Goal: Transaction & Acquisition: Purchase product/service

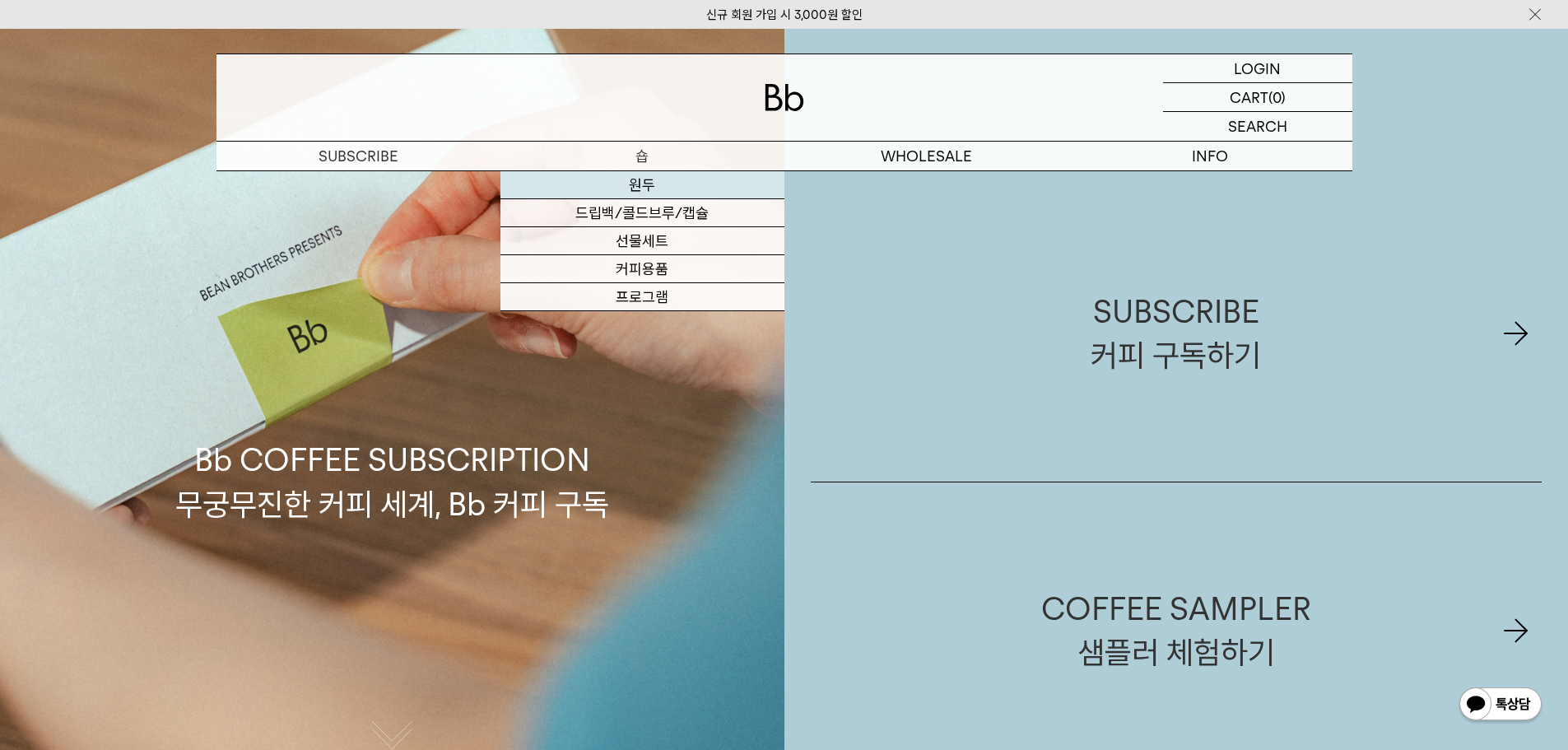
click at [651, 176] on link "원두" at bounding box center [642, 185] width 284 height 28
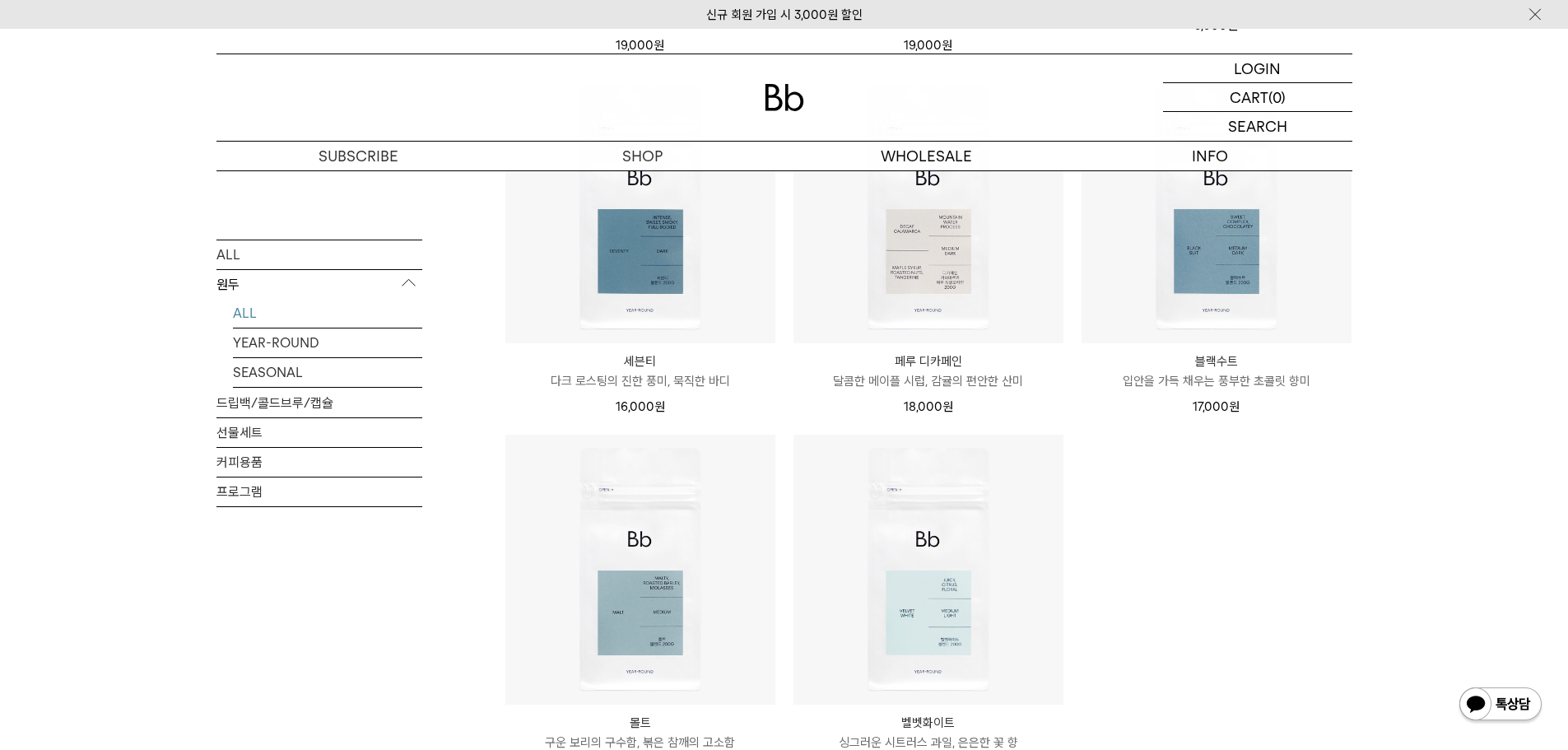
scroll to position [1398, 0]
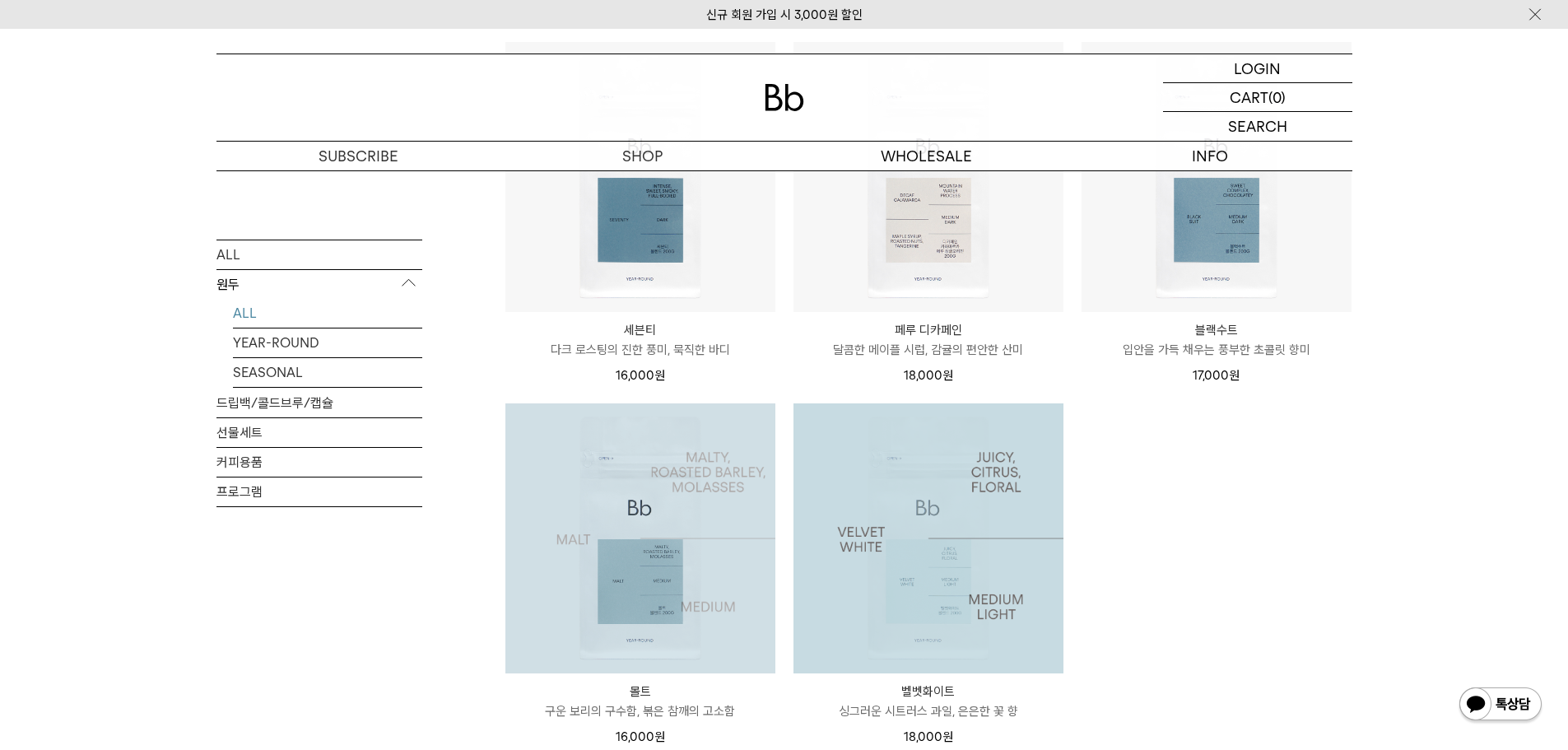
click at [700, 553] on img at bounding box center [639, 538] width 270 height 270
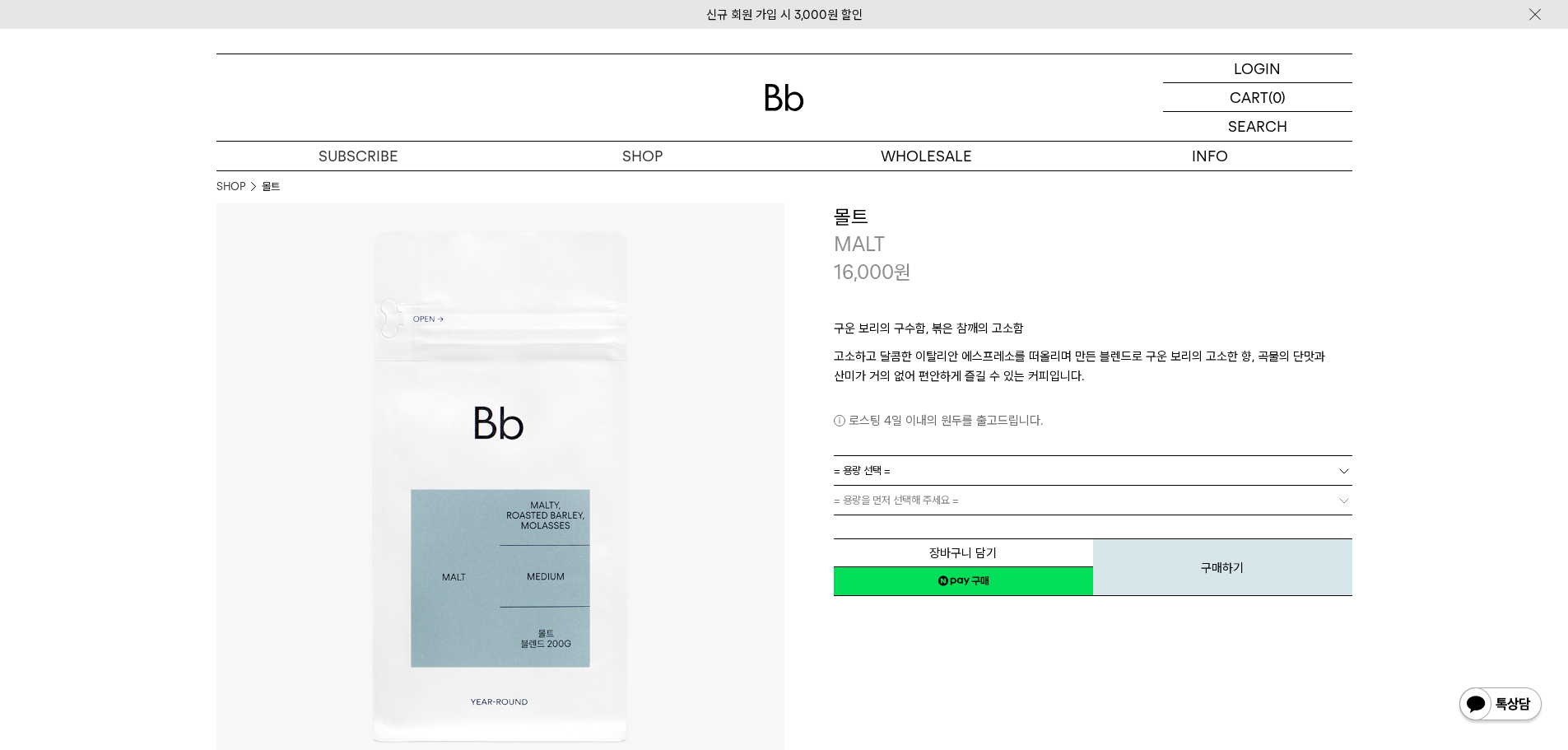
click at [897, 450] on div "구운 보리의 구수함, 볶은 참깨의 고소함 고소하고 달콤한 이탈리안 에스프레소를 떠올리며 만든 블렌드로 구운 보리의 고소한 향, 곡물의 단맛과 …" at bounding box center [1092, 370] width 519 height 169
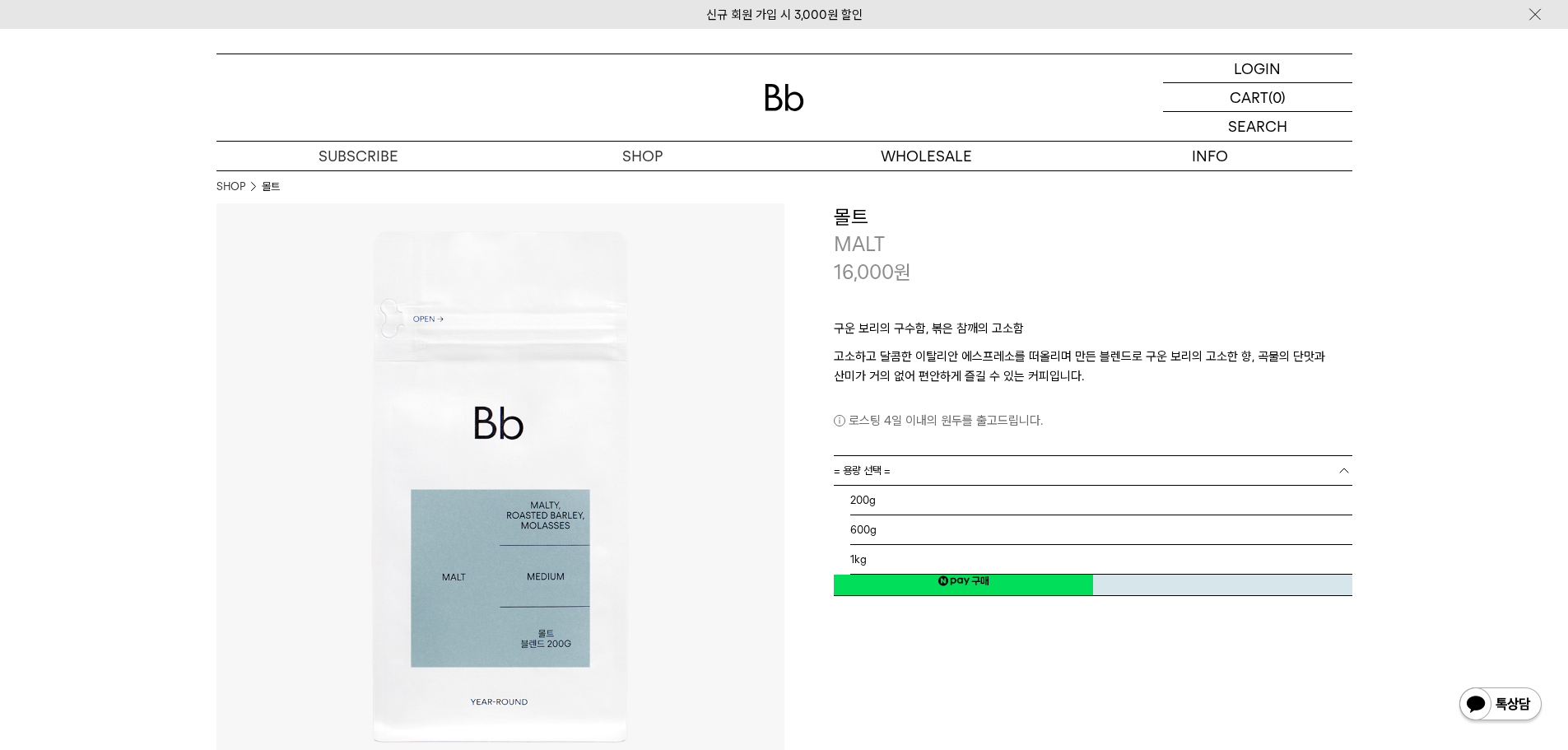
click at [897, 459] on link "= 용량 선택 =" at bounding box center [1092, 469] width 519 height 28
click at [862, 553] on li "1kg" at bounding box center [1101, 560] width 502 height 29
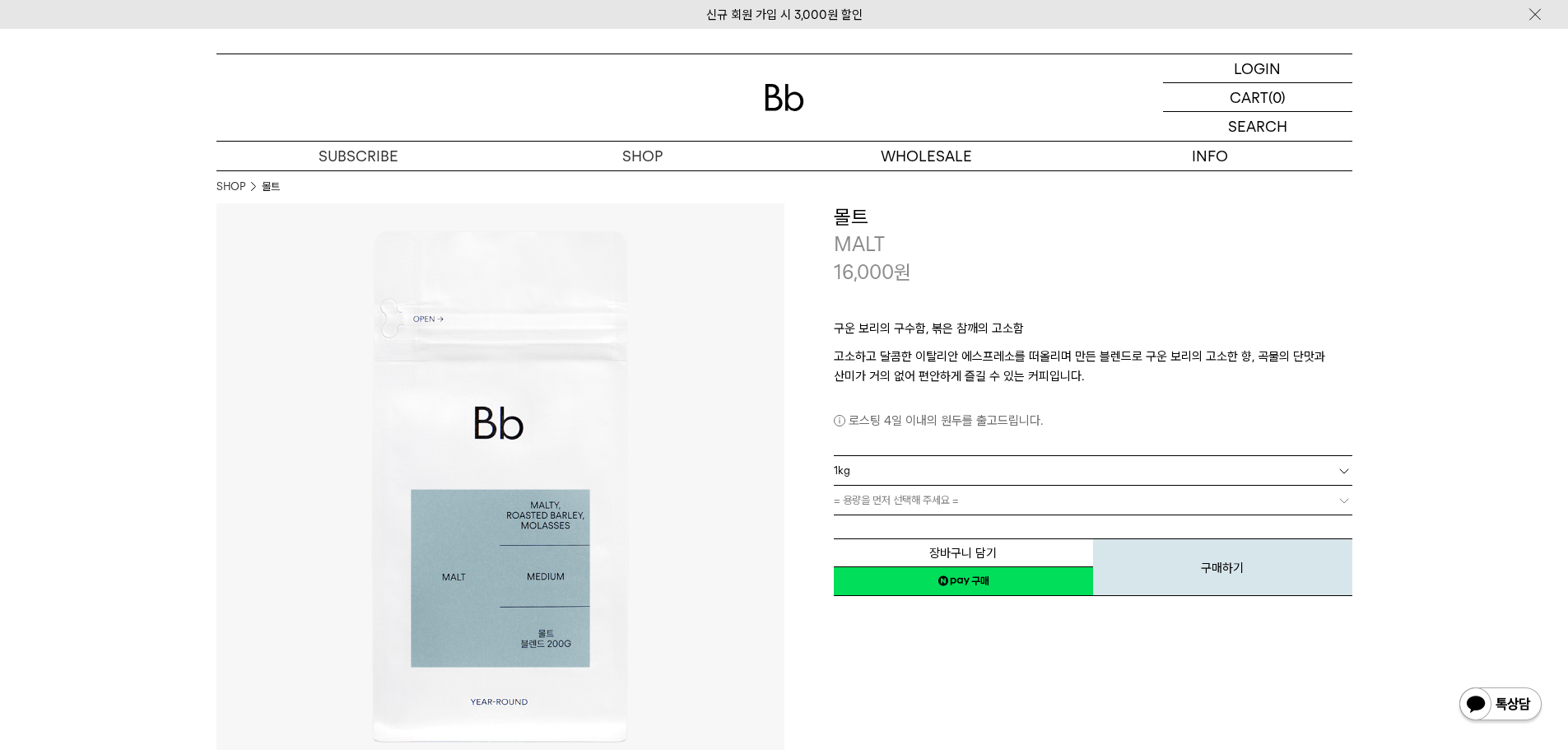
click at [892, 524] on div "장바구니 담기 찜하기 NAVER 네이버 ID로 간편구매 네이버페이 네이버페이 구매하기 찜하기 이전 이벤트 Npay 머니 우리 통장 최대 1만원…" at bounding box center [1092, 555] width 519 height 84
click at [904, 509] on link "= 분쇄도 선택 =" at bounding box center [1092, 499] width 519 height 28
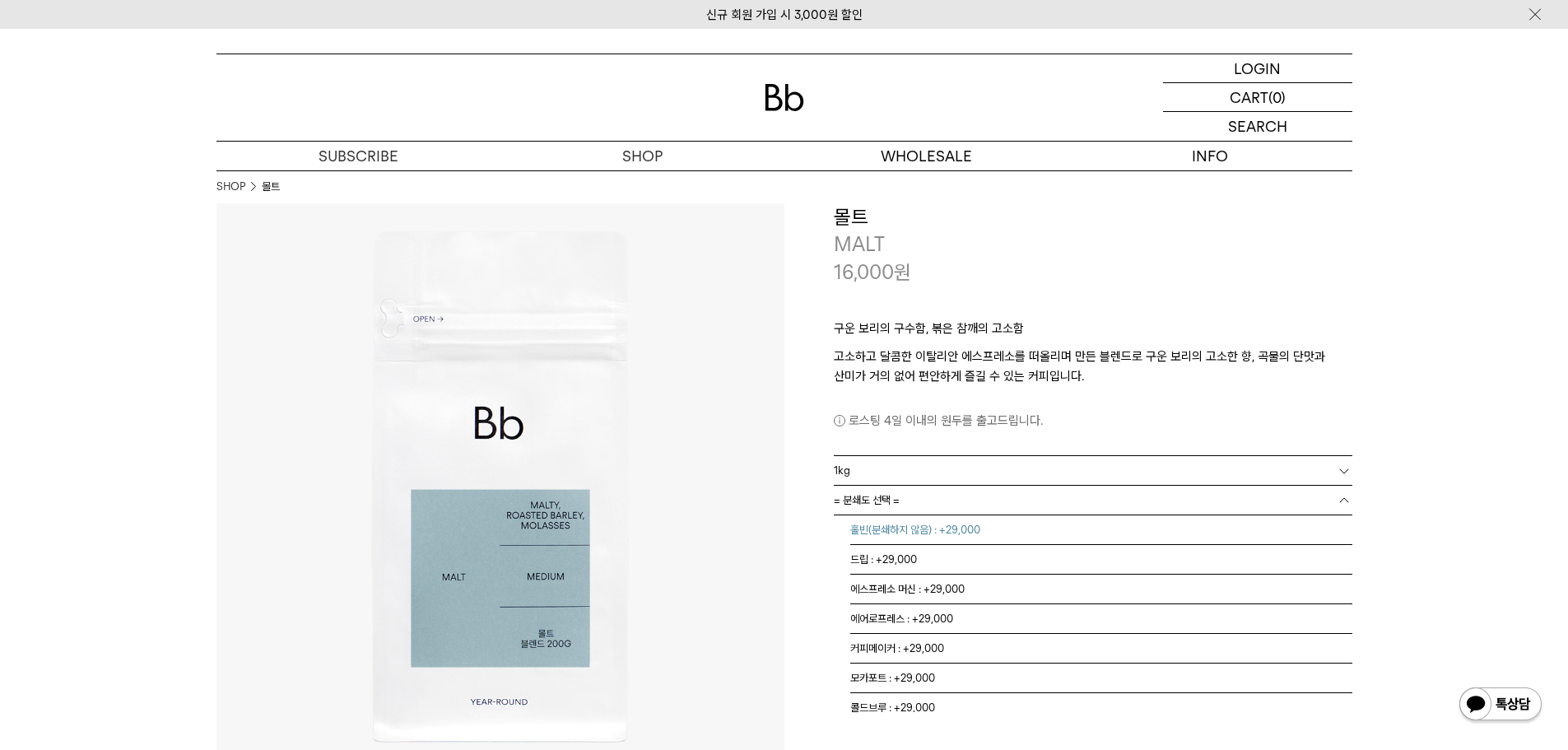
click at [907, 534] on li "홀빈(분쇄하지 않음) : +29,000" at bounding box center [1101, 530] width 502 height 29
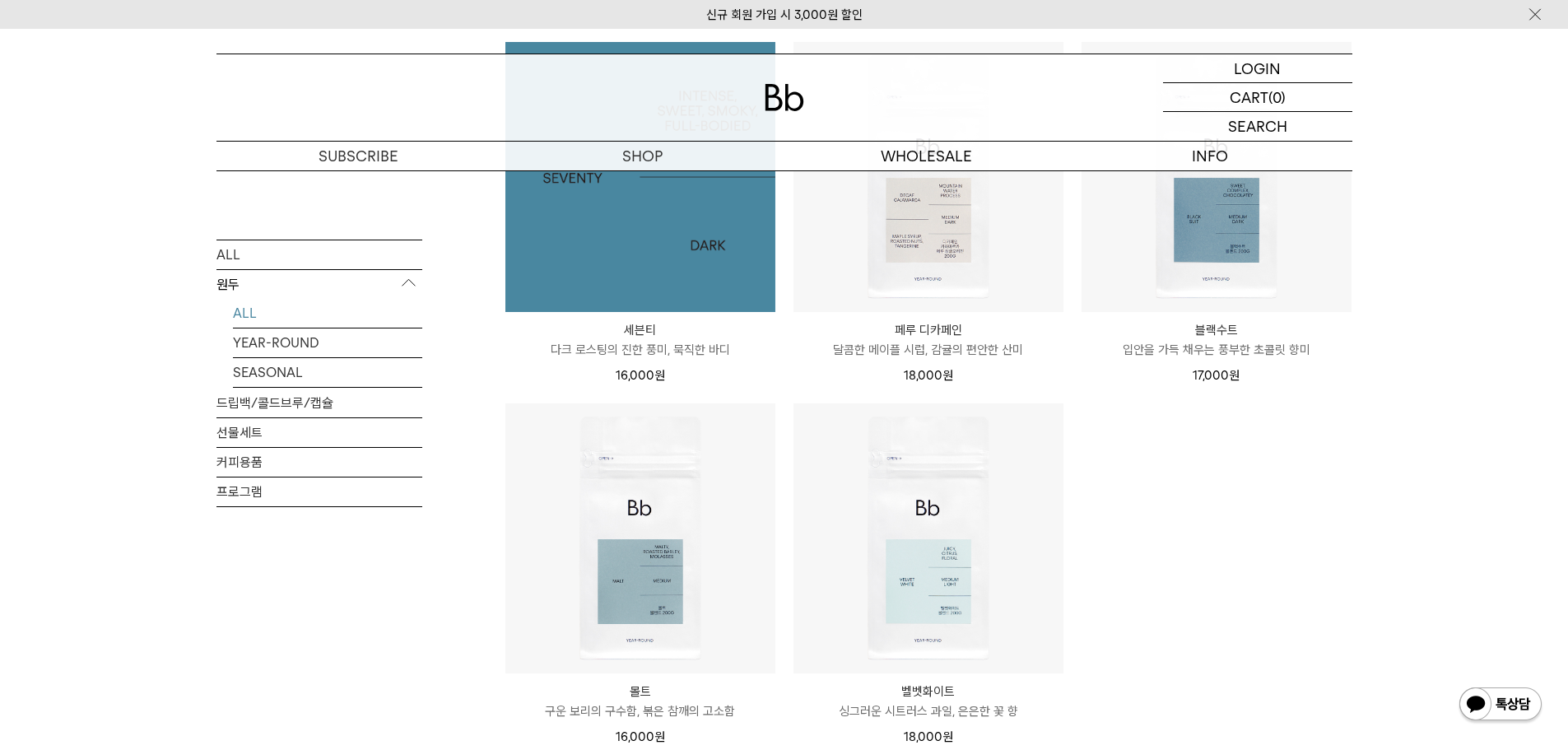
click at [650, 258] on img at bounding box center [639, 177] width 270 height 270
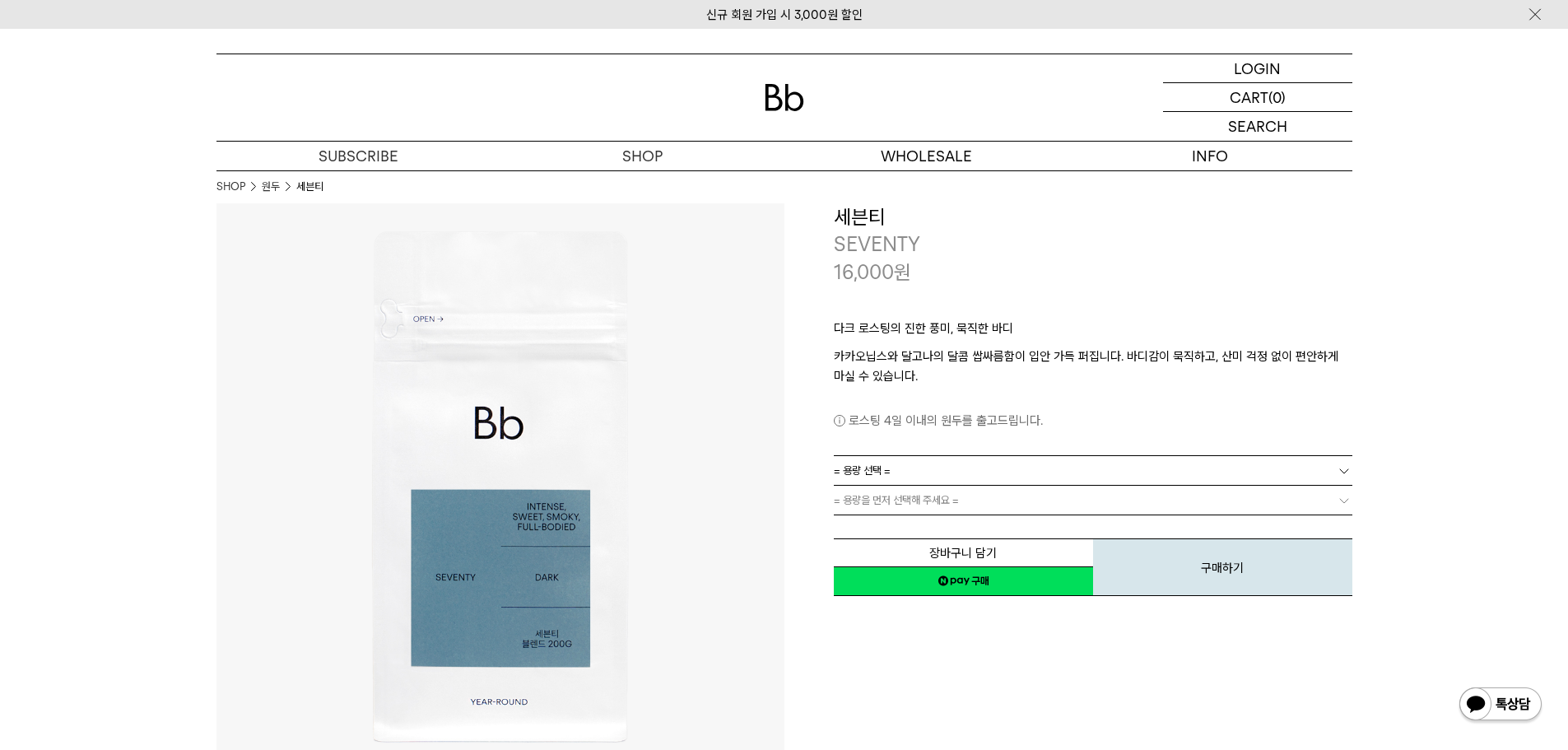
click at [885, 455] on dl "**********" at bounding box center [1092, 469] width 519 height 29
click at [886, 471] on span "= 용량 선택 =" at bounding box center [862, 469] width 57 height 28
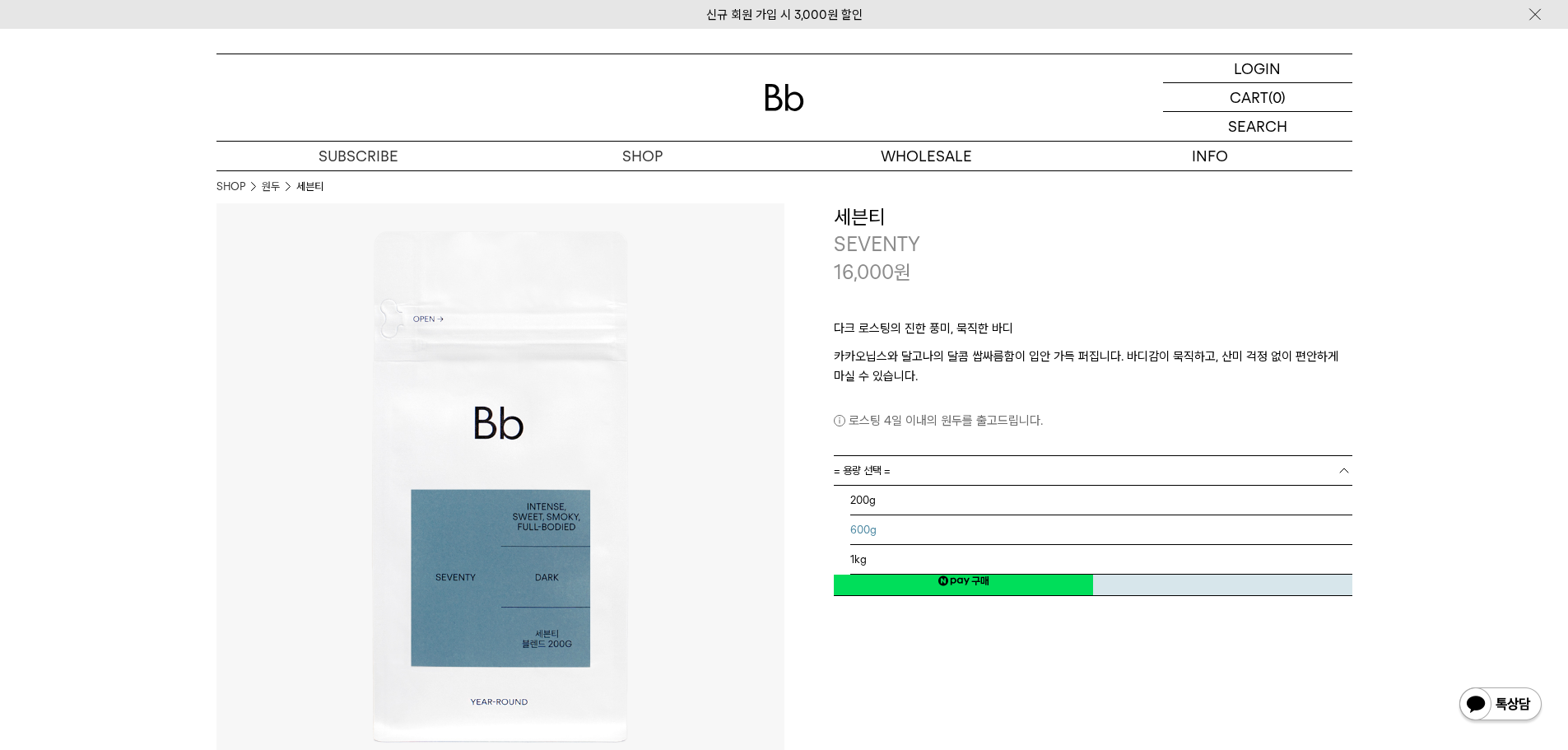
click at [865, 553] on li "1kg" at bounding box center [1101, 560] width 502 height 29
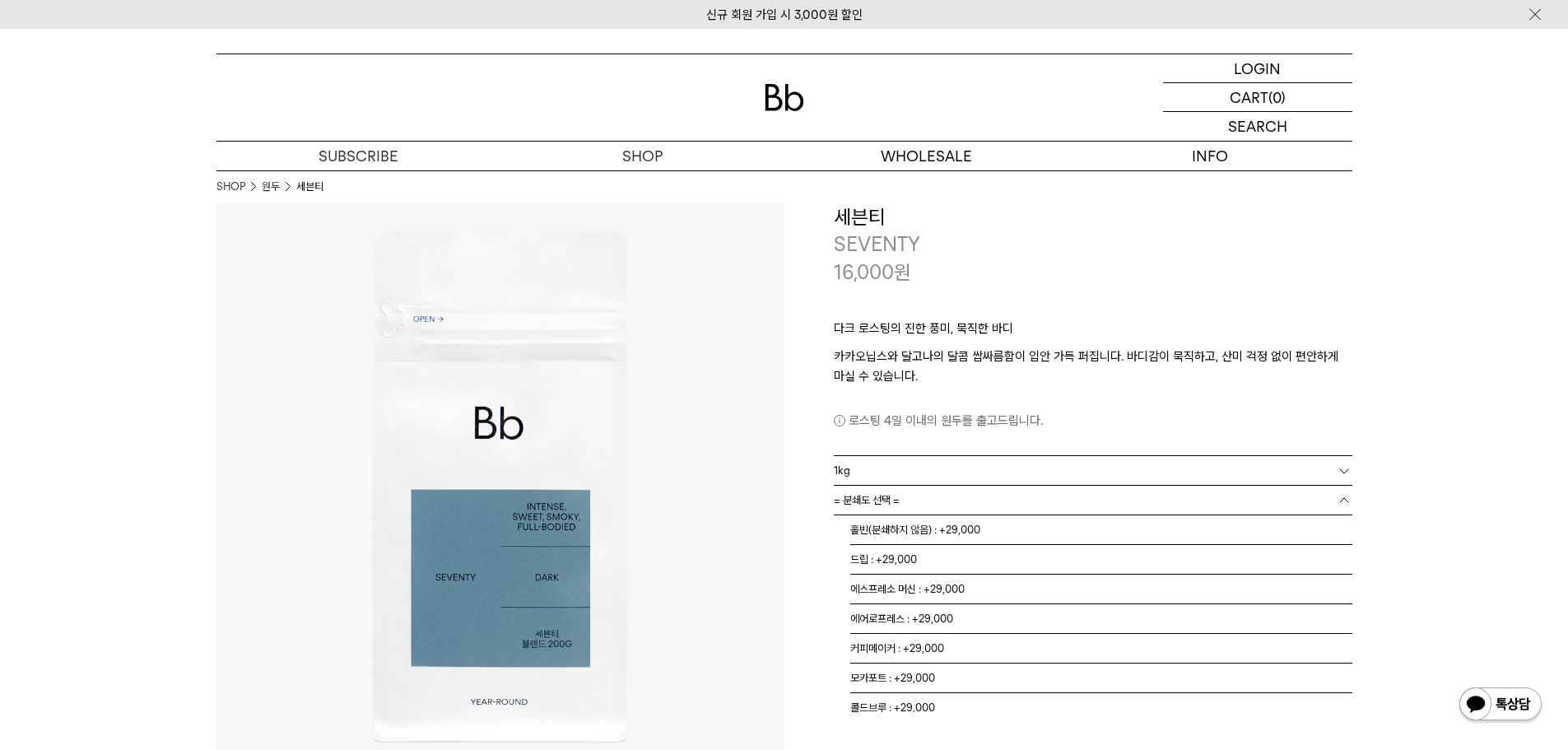
click at [896, 507] on span "= 분쇄도 선택 =" at bounding box center [866, 499] width 66 height 28
click at [905, 531] on li "홀빈(분쇄하지 않음) : +29,000" at bounding box center [1101, 530] width 502 height 29
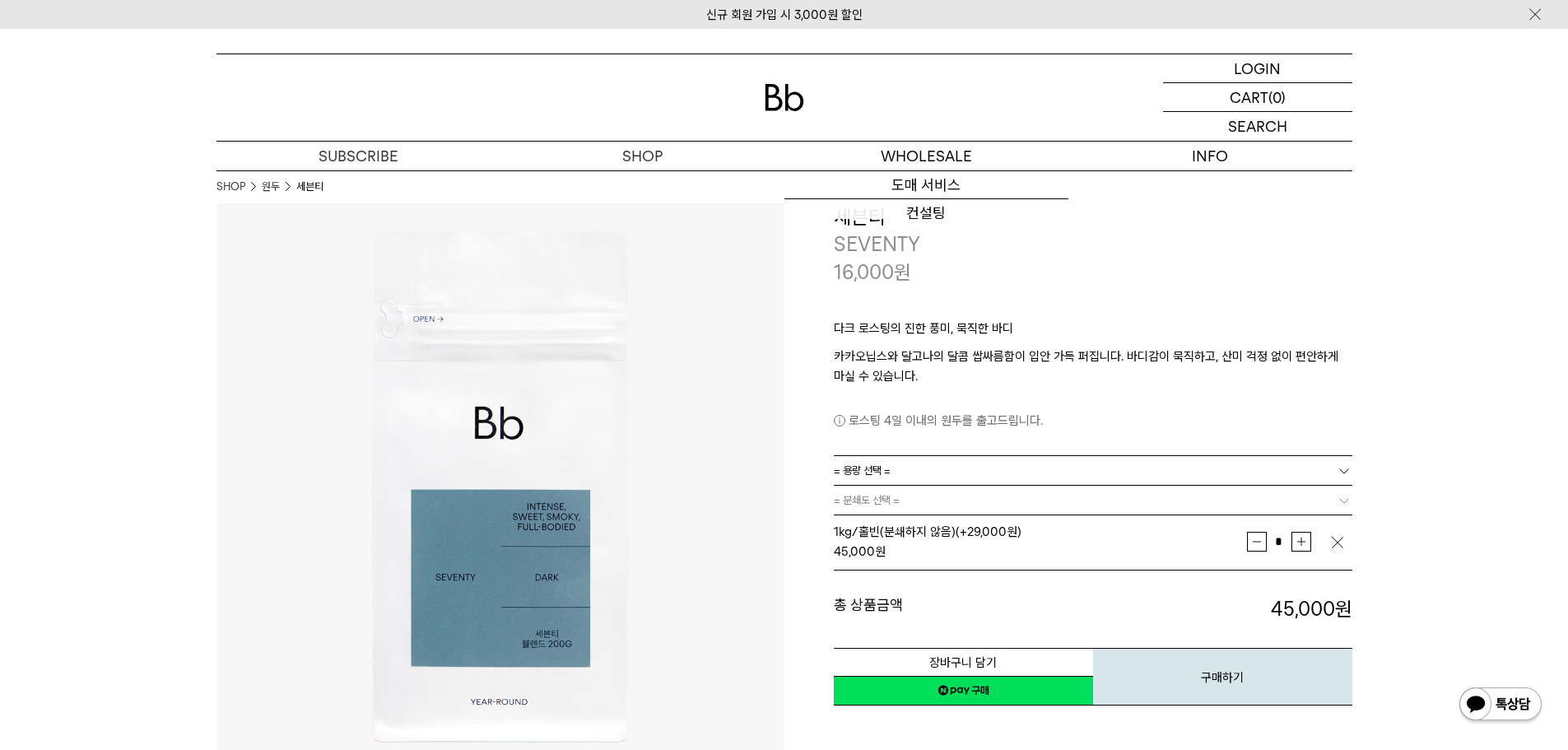
click at [1164, 268] on div "16,000 원" at bounding box center [1092, 272] width 519 height 28
